Goal: Use online tool/utility: Utilize a website feature to perform a specific function

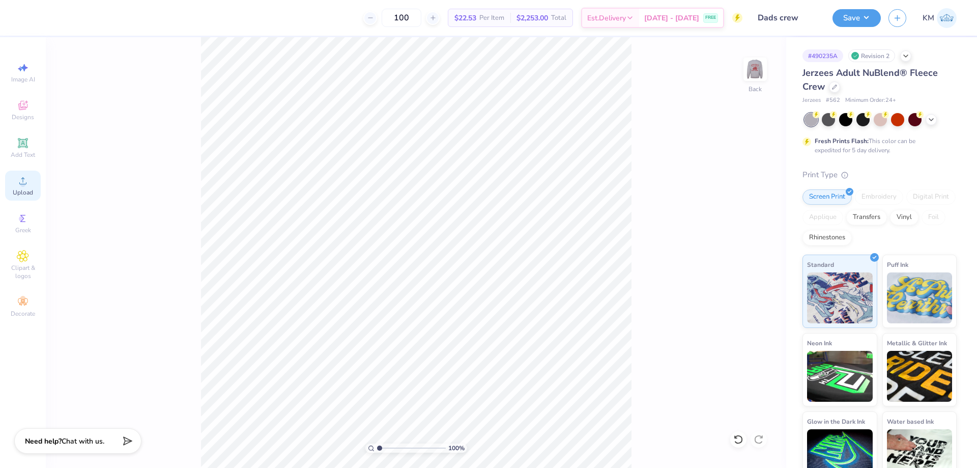
click at [24, 188] on span "Upload" at bounding box center [23, 192] width 20 height 8
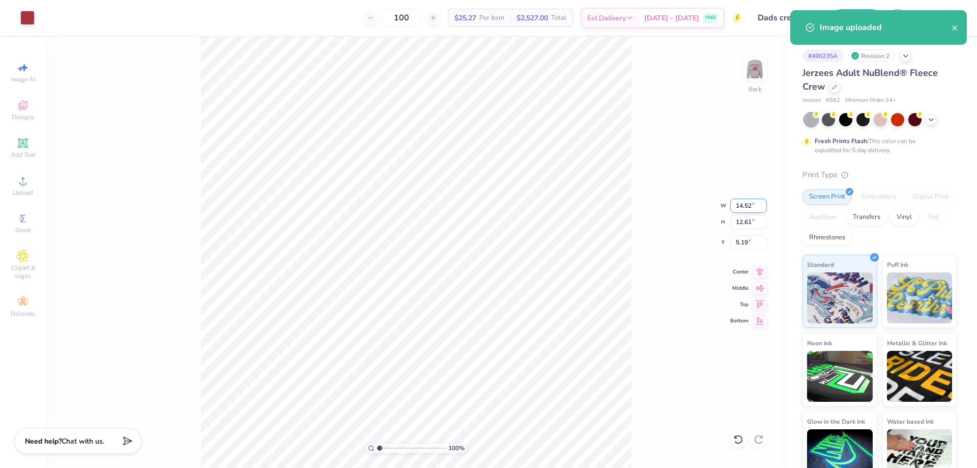
click at [744, 205] on input "14.52" at bounding box center [748, 206] width 37 height 14
type input "1"
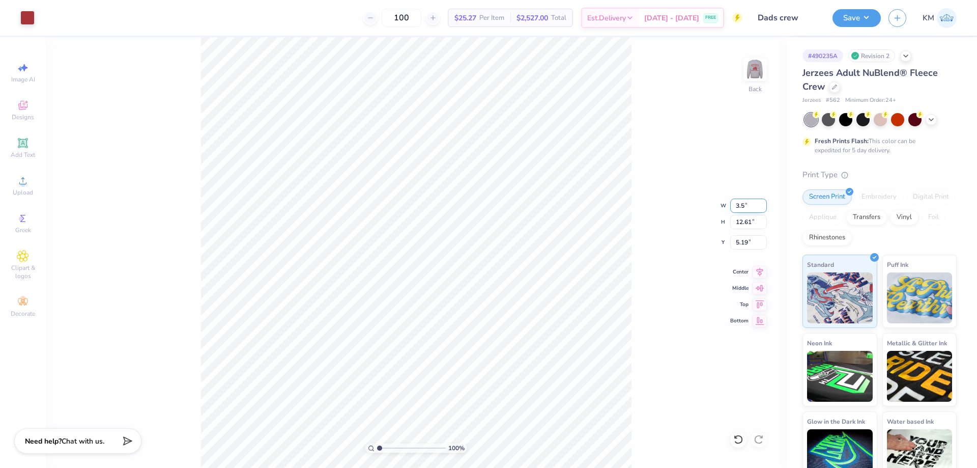
type input "3.50"
type input "3.04"
click at [734, 241] on input "9.98" at bounding box center [748, 242] width 37 height 14
type input "8"
type input "3.00"
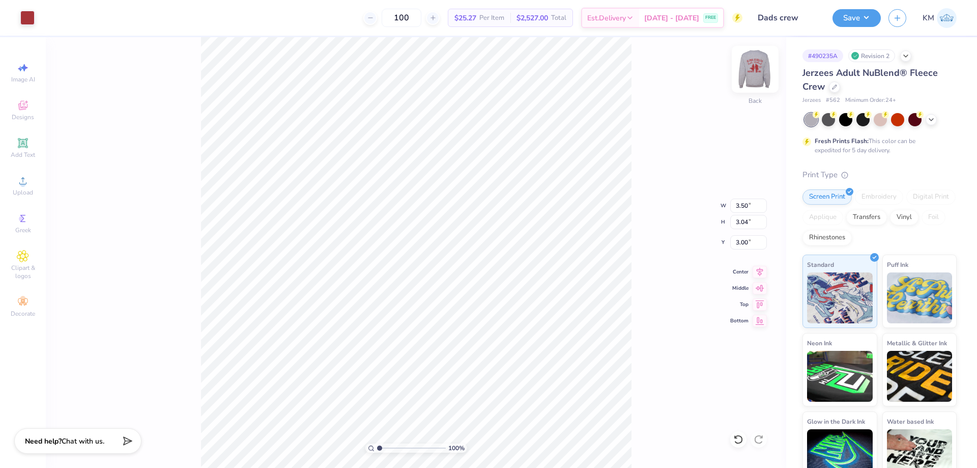
click at [763, 69] on img at bounding box center [755, 69] width 41 height 41
click at [27, 183] on icon at bounding box center [23, 181] width 12 height 12
click at [31, 182] on div "Upload" at bounding box center [23, 186] width 36 height 30
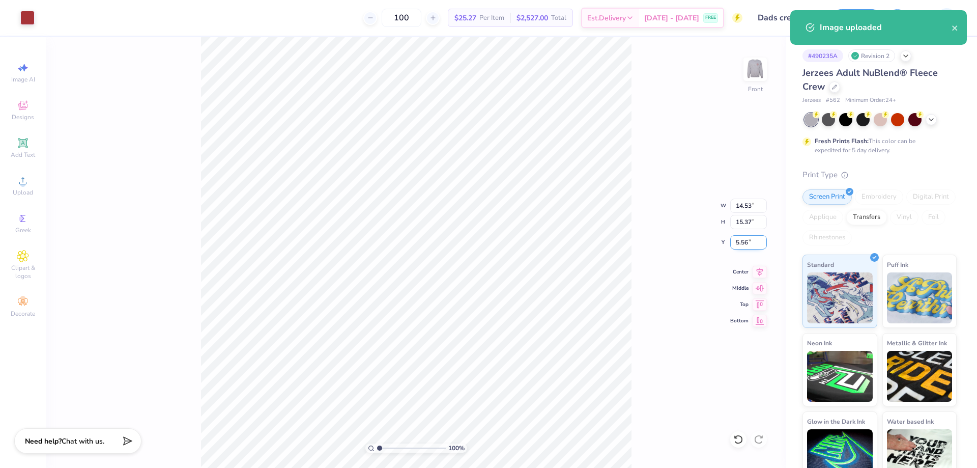
click at [737, 240] on input "5.56" at bounding box center [748, 242] width 37 height 14
type input "6"
type input "3.00"
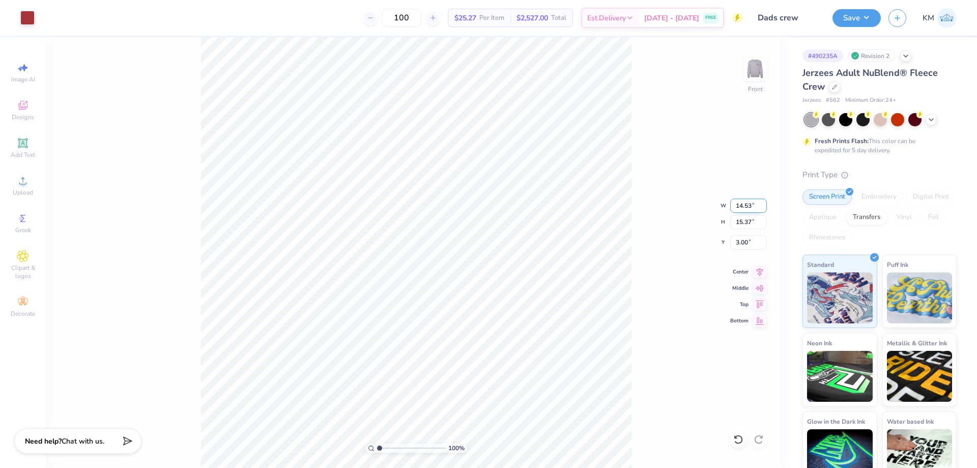
click at [745, 207] on input "14.53" at bounding box center [748, 206] width 37 height 14
type input "1"
type input "12.00"
type input "12.70"
click at [737, 238] on input "4.34" at bounding box center [748, 242] width 37 height 14
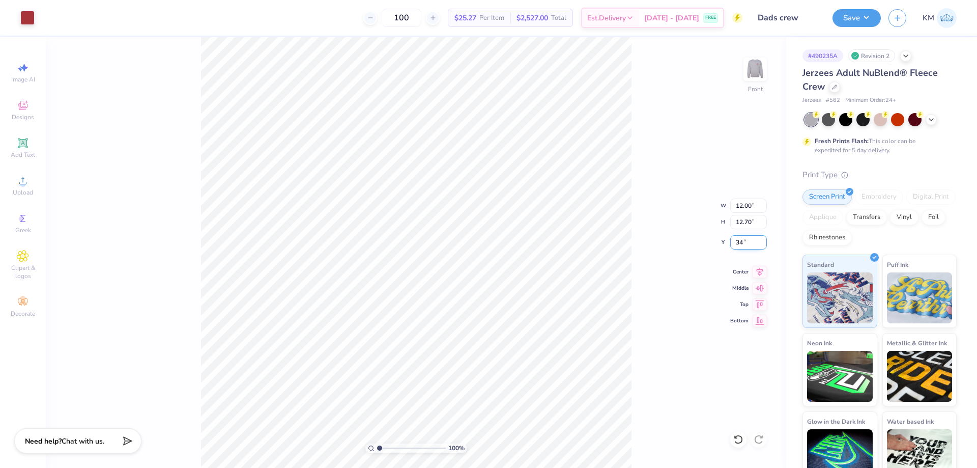
type input "4"
type input "3.00"
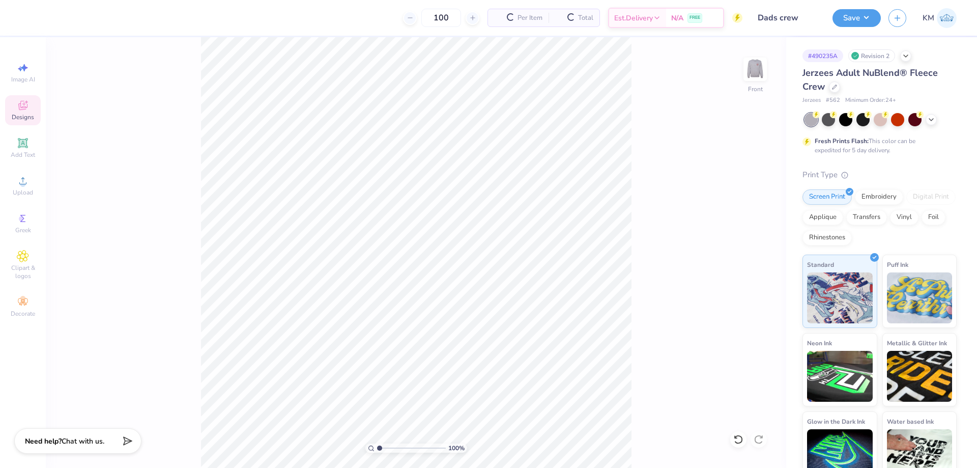
click at [20, 105] on icon at bounding box center [23, 106] width 8 height 7
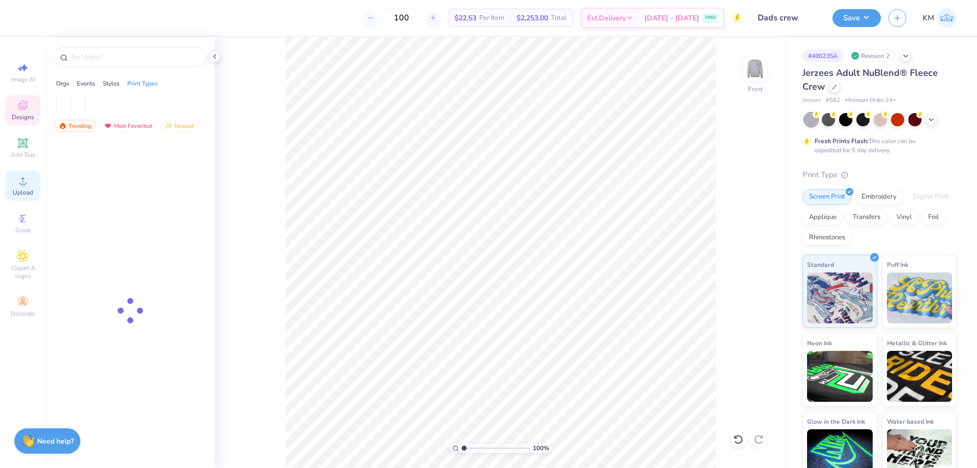
click at [23, 181] on circle at bounding box center [23, 184] width 6 height 6
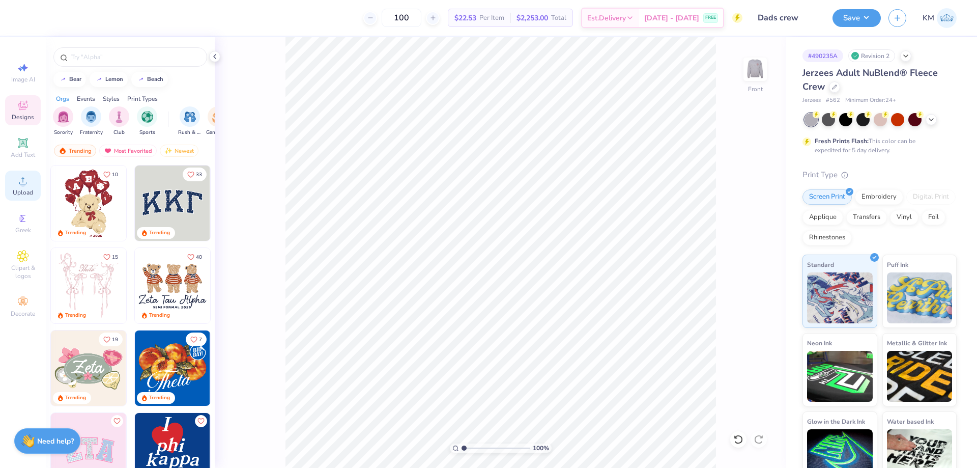
click at [30, 185] on div "Upload" at bounding box center [23, 186] width 36 height 30
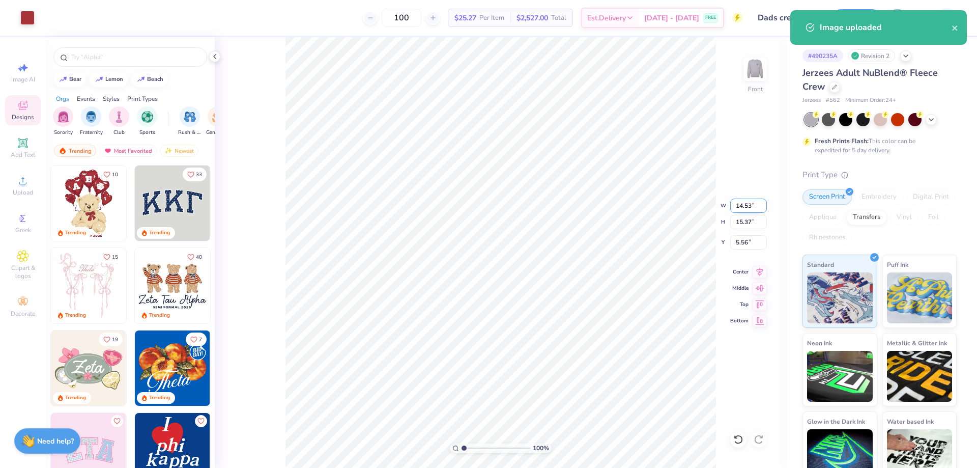
click at [745, 210] on input "14.53" at bounding box center [748, 206] width 37 height 14
type input "1"
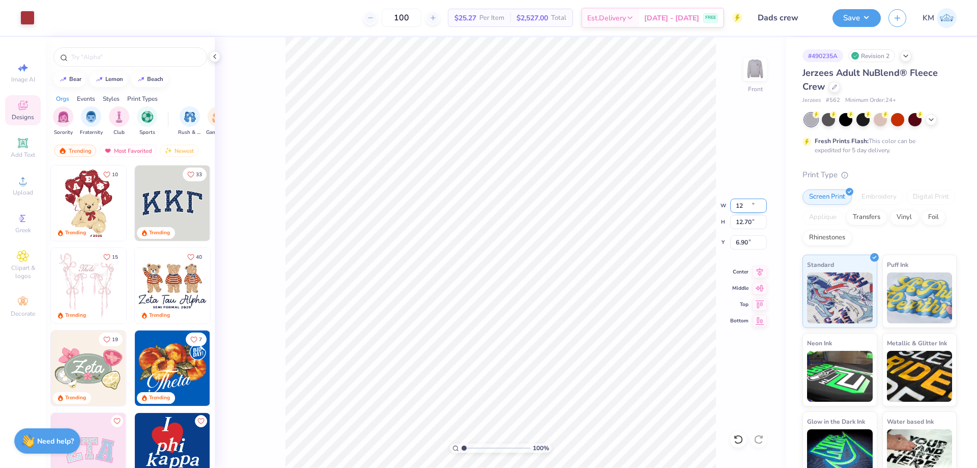
type input "12.00"
type input "12.70"
type input "6.90"
click at [743, 240] on input "6.90" at bounding box center [748, 242] width 37 height 14
click at [16, 192] on span "Upload" at bounding box center [23, 192] width 20 height 8
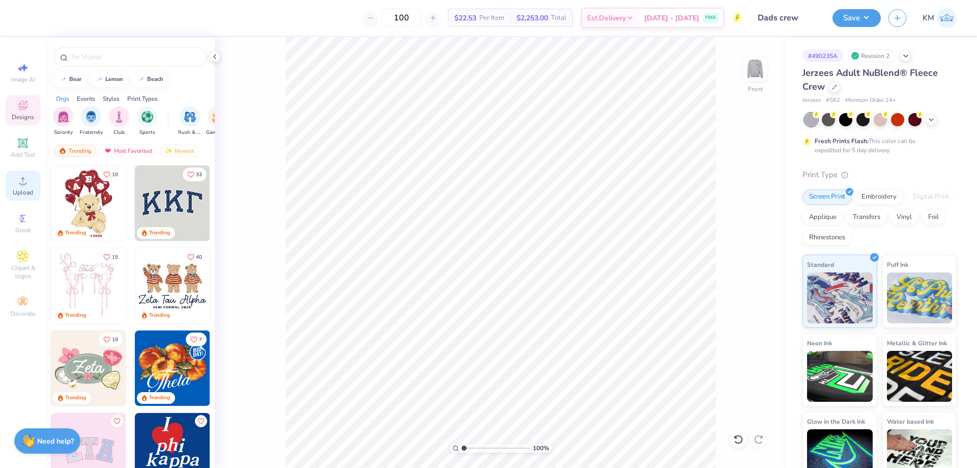
click at [23, 184] on icon at bounding box center [22, 180] width 7 height 7
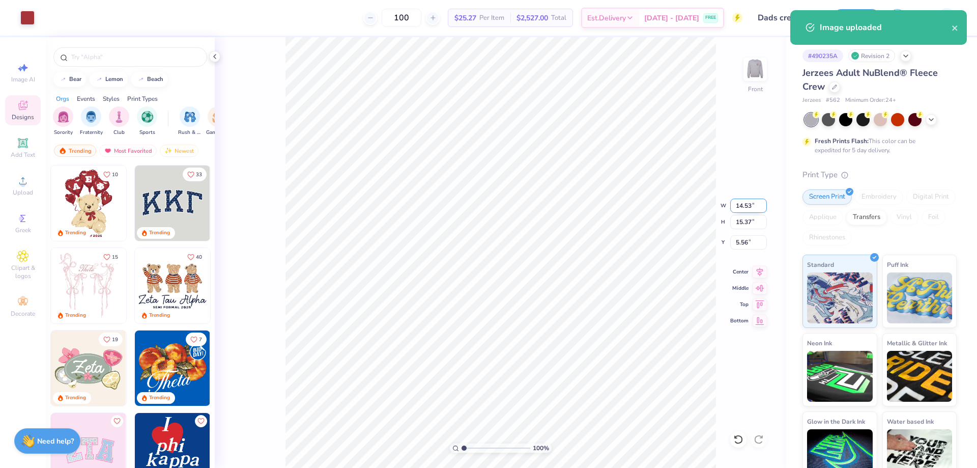
click at [751, 207] on input "14.53" at bounding box center [748, 206] width 37 height 14
type input "12.00"
type input "12.70"
click at [744, 238] on input "6.90" at bounding box center [748, 242] width 37 height 14
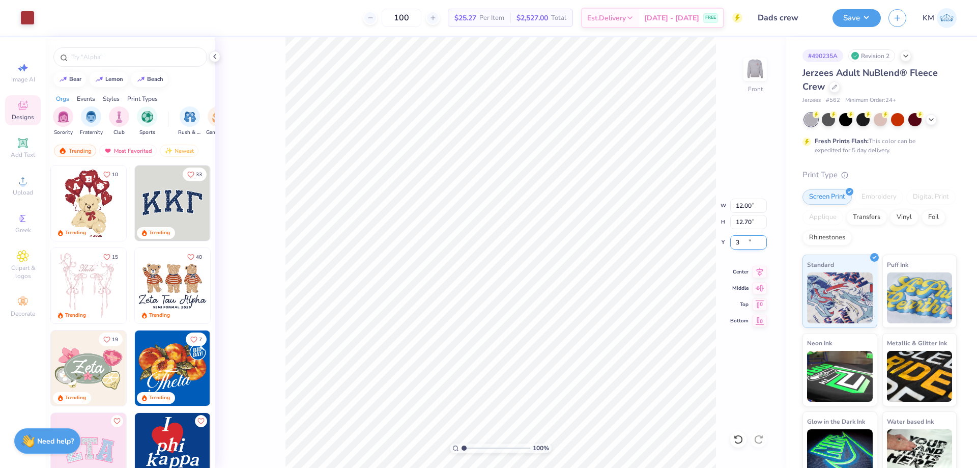
type input "3.00"
click at [851, 19] on button "Save" at bounding box center [857, 17] width 48 height 18
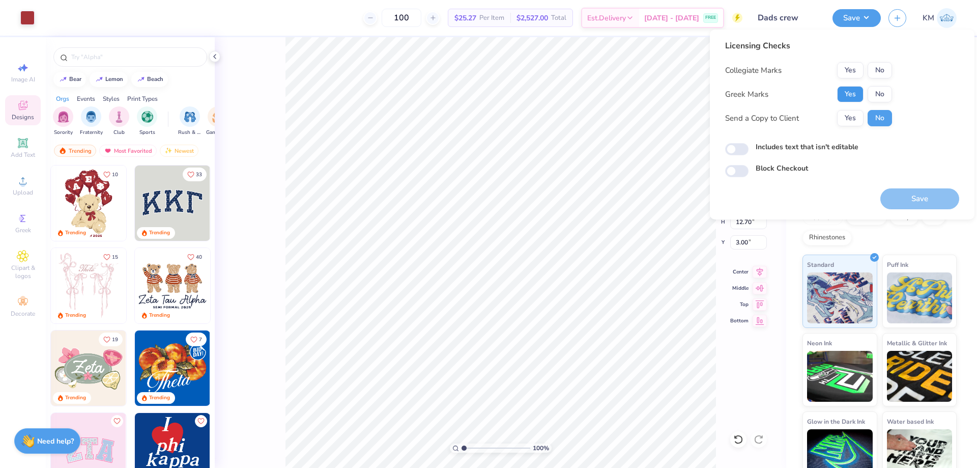
click at [851, 95] on button "Yes" at bounding box center [850, 94] width 26 height 16
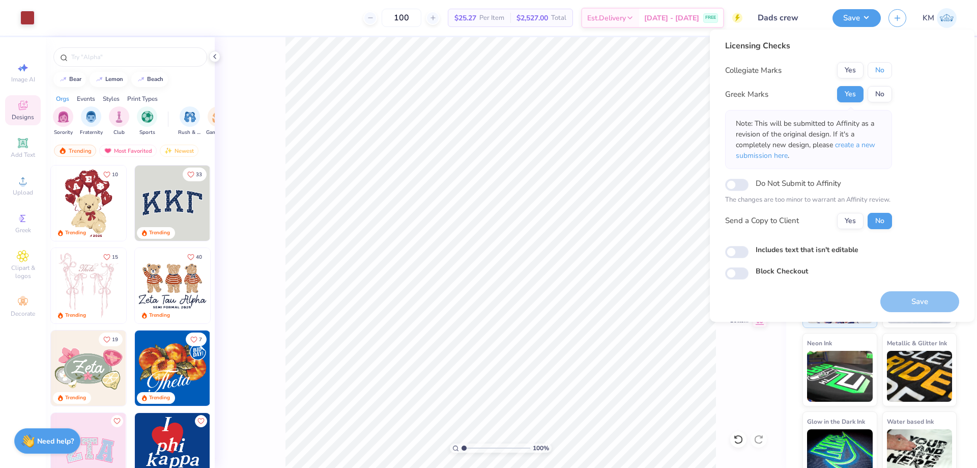
click at [879, 69] on button "No" at bounding box center [880, 70] width 24 height 16
click at [853, 224] on button "Yes" at bounding box center [850, 221] width 26 height 16
click at [737, 188] on input "Do Not Submit to Affinity" at bounding box center [736, 185] width 23 height 12
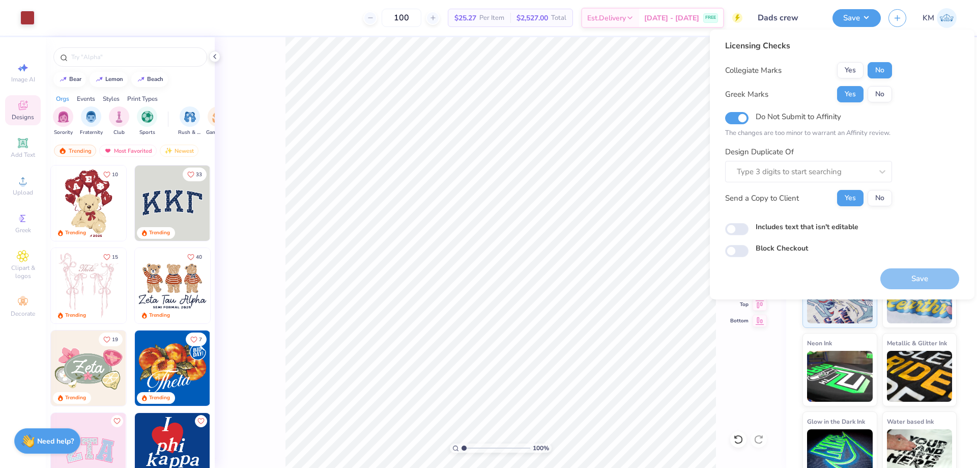
click at [734, 125] on div "Do Not Submit to Affinity The changes are too minor to warrant an Affinity revi…" at bounding box center [808, 124] width 167 height 29
click at [744, 119] on input "Do Not Submit to Affinity" at bounding box center [736, 118] width 23 height 12
checkbox input "false"
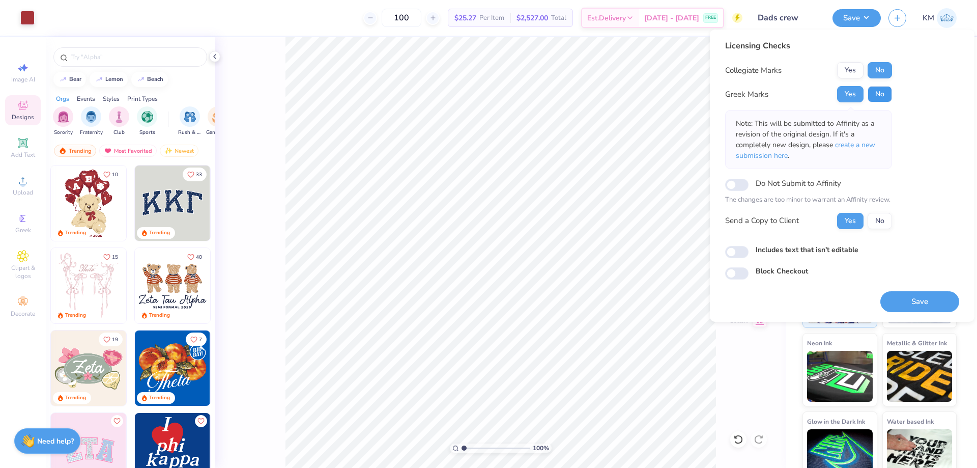
click at [879, 93] on button "No" at bounding box center [880, 94] width 24 height 16
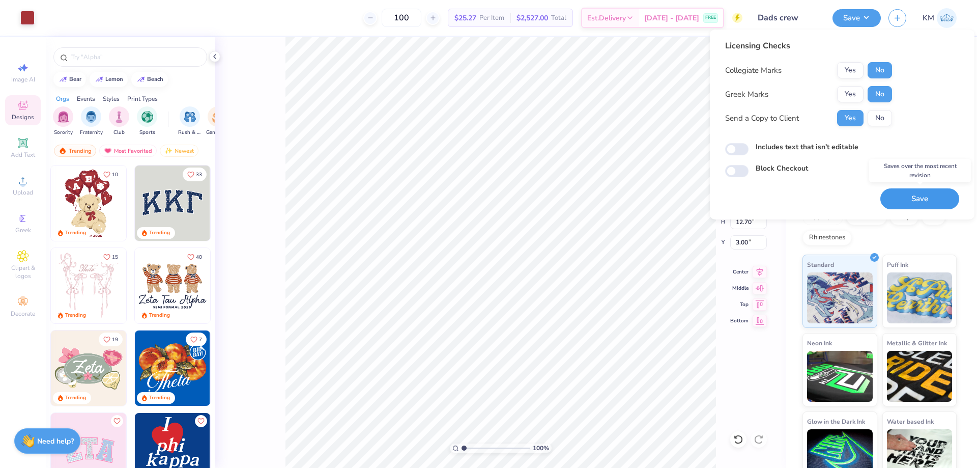
click at [915, 195] on button "Save" at bounding box center [920, 198] width 79 height 21
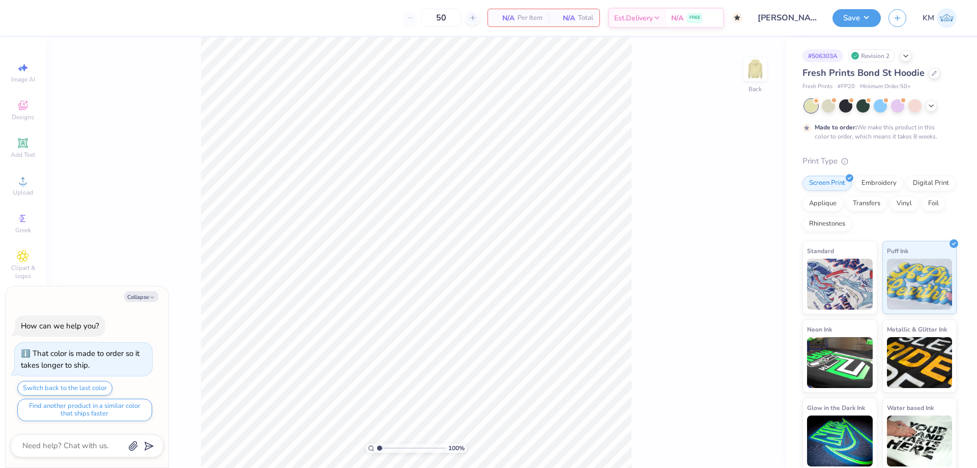
drag, startPoint x: 150, startPoint y: 299, endPoint x: 161, endPoint y: 293, distance: 12.5
click at [150, 299] on icon "button" at bounding box center [152, 297] width 6 height 6
type textarea "x"
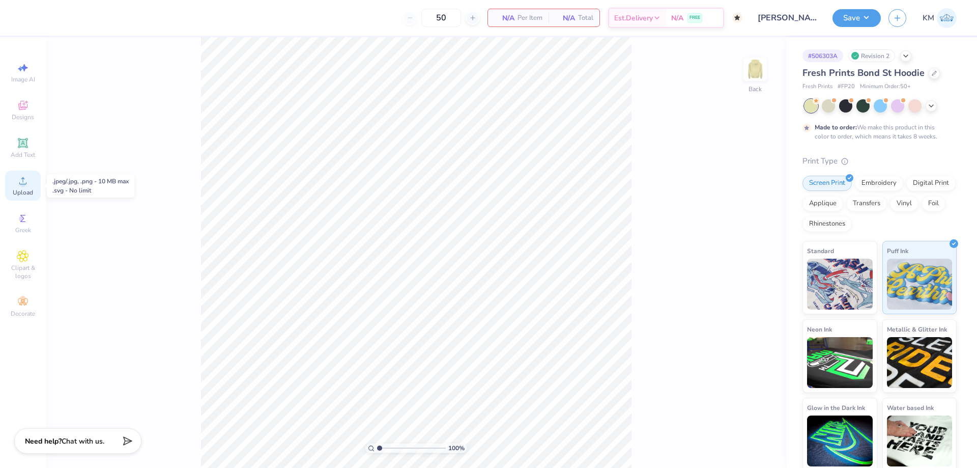
click at [29, 184] on icon at bounding box center [23, 181] width 12 height 12
click at [19, 178] on icon at bounding box center [23, 181] width 12 height 12
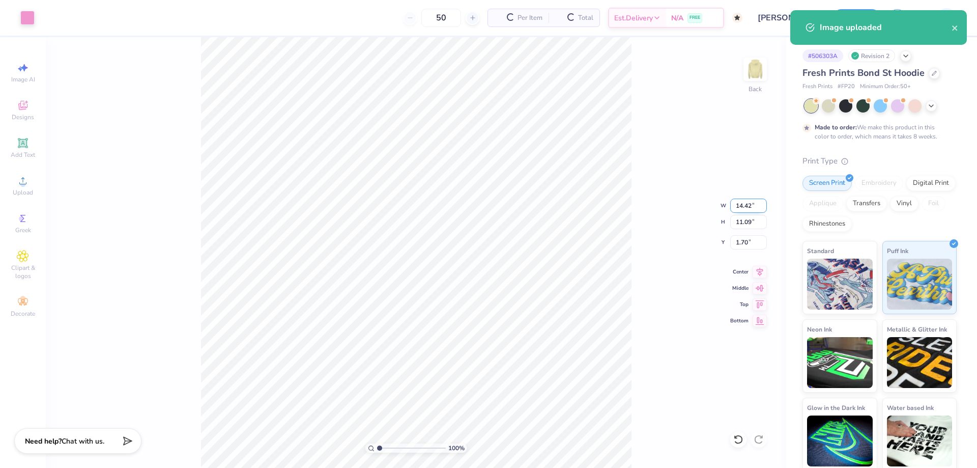
click at [748, 207] on input "14.42" at bounding box center [748, 206] width 37 height 14
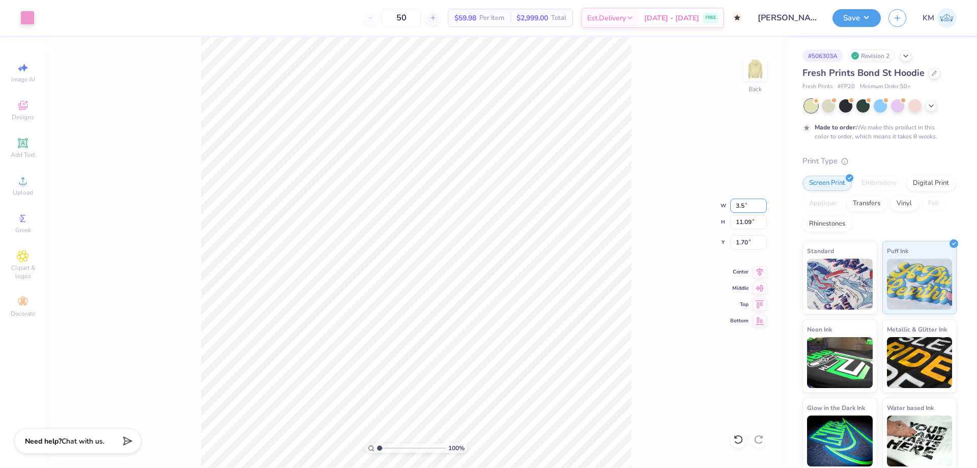
type input "3.50"
type input "2.69"
click at [738, 244] on input "5.90" at bounding box center [748, 242] width 37 height 14
type input "3.00"
click at [750, 65] on img at bounding box center [755, 69] width 41 height 41
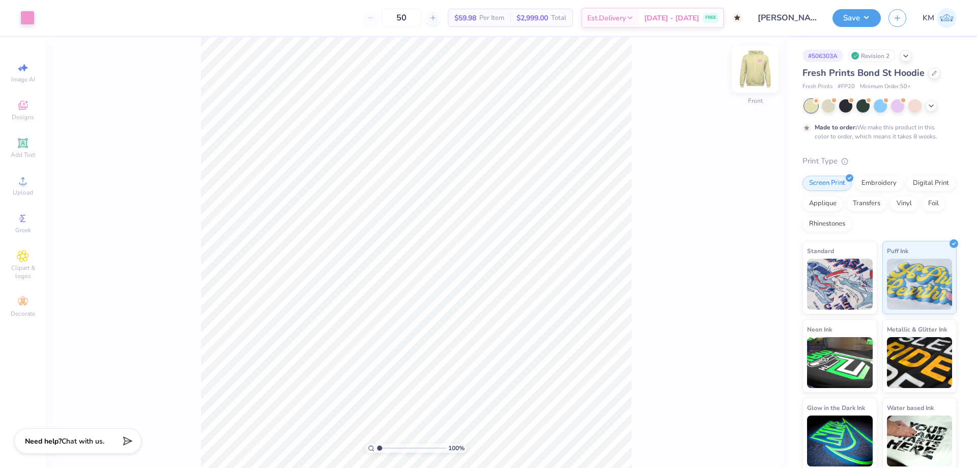
click at [754, 73] on img at bounding box center [755, 69] width 41 height 41
click at [754, 73] on img at bounding box center [755, 69] width 20 height 20
click at [23, 191] on span "Upload" at bounding box center [23, 192] width 20 height 8
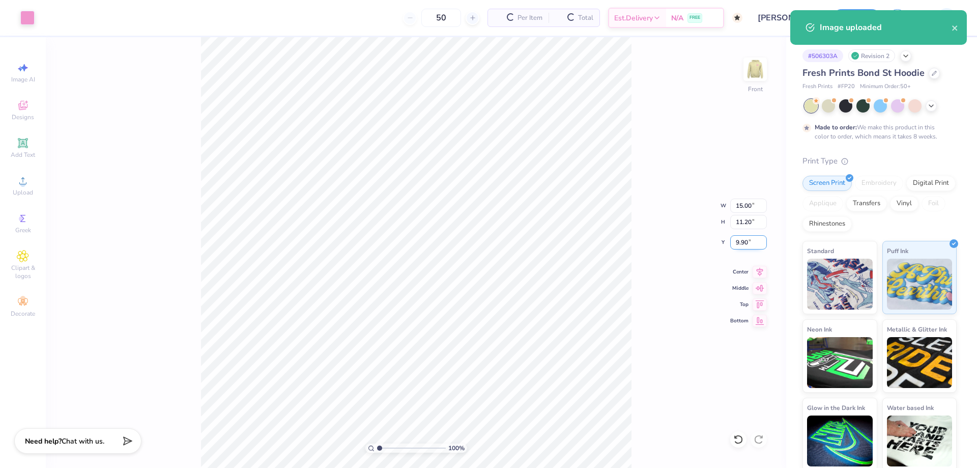
click at [735, 241] on input "9.90" at bounding box center [748, 242] width 37 height 14
type input "6.00"
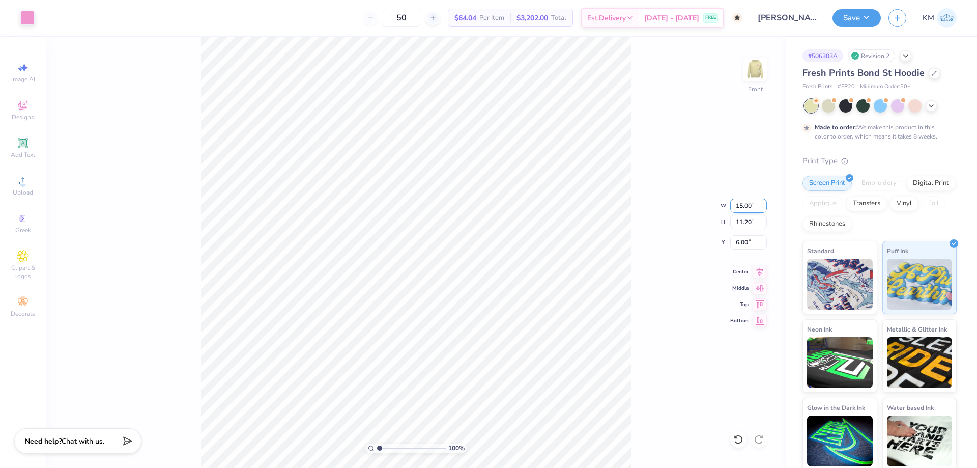
click at [741, 205] on input "15.00" at bounding box center [748, 206] width 37 height 14
type input "12.00"
type input "8.96"
click at [745, 238] on input "7.12" at bounding box center [748, 242] width 37 height 14
click at [738, 244] on input "6.04" at bounding box center [748, 242] width 37 height 14
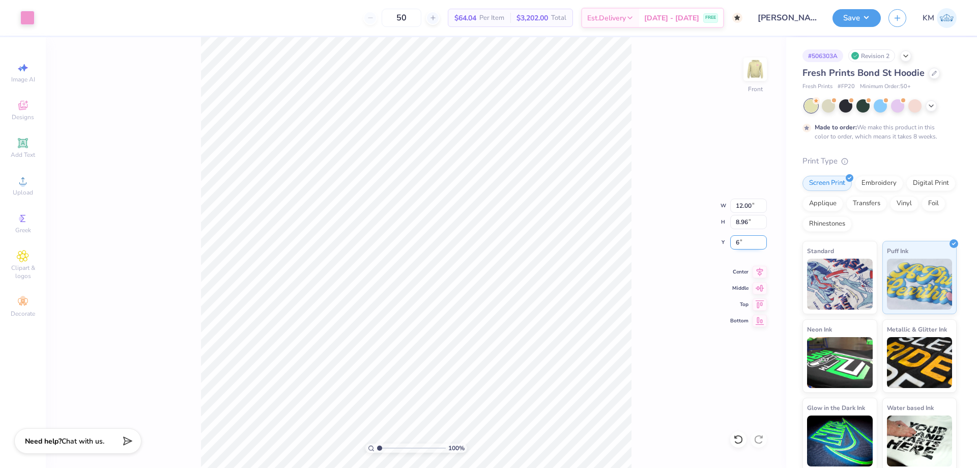
type input "6.00"
click at [751, 69] on img at bounding box center [755, 69] width 41 height 41
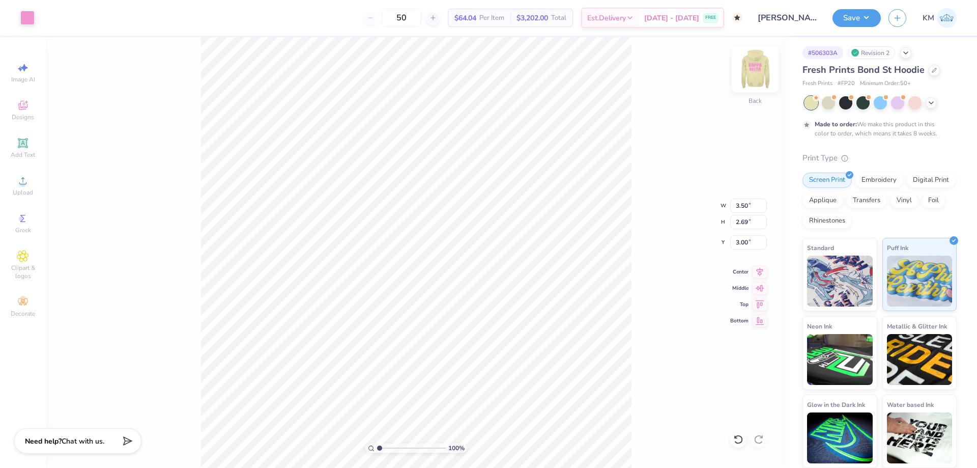
click at [750, 72] on img at bounding box center [755, 69] width 41 height 41
